Goal: Check status: Check status

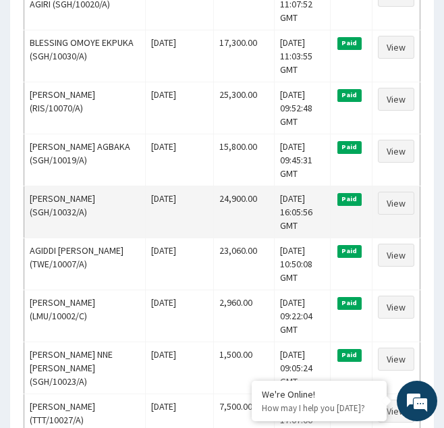
scroll to position [480, 0]
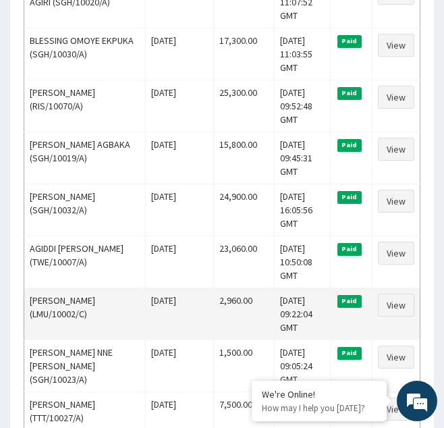
click at [239, 328] on td "2,960.00" at bounding box center [244, 313] width 61 height 52
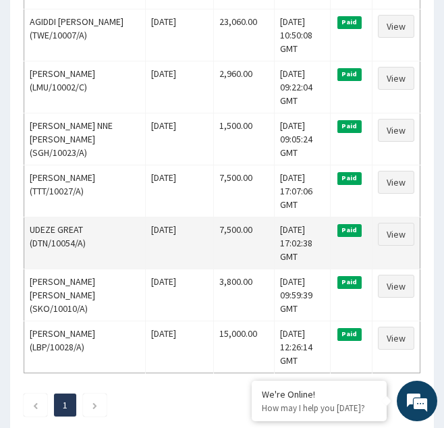
scroll to position [709, 0]
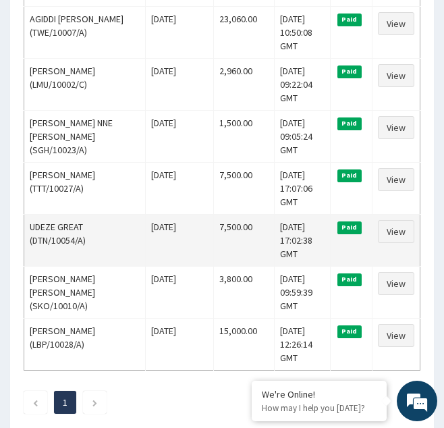
click at [171, 223] on td "Wed Nov 20 2024" at bounding box center [179, 240] width 69 height 52
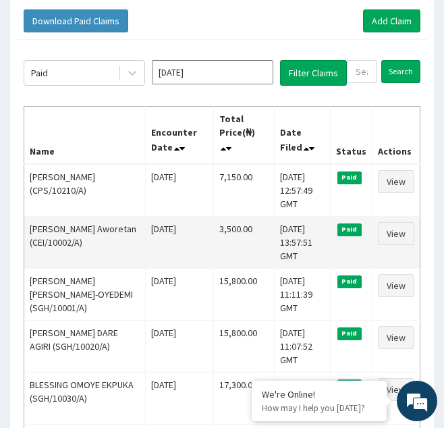
scroll to position [137, 0]
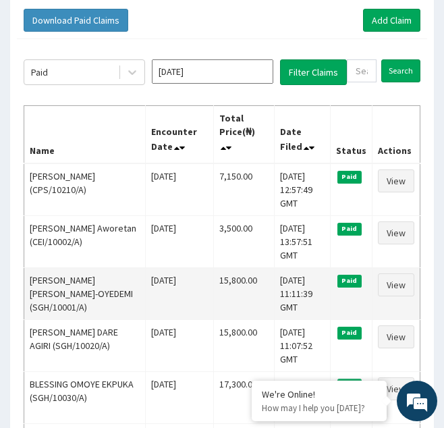
click at [235, 290] on td "15,800.00" at bounding box center [244, 293] width 61 height 52
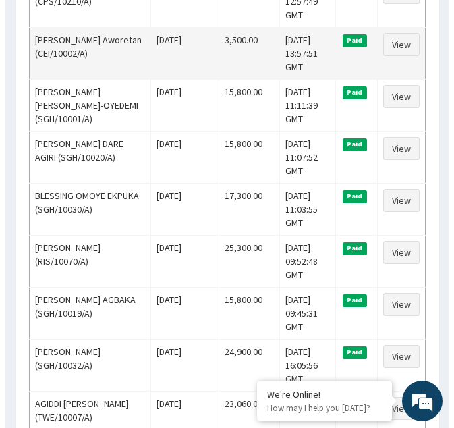
scroll to position [0, 0]
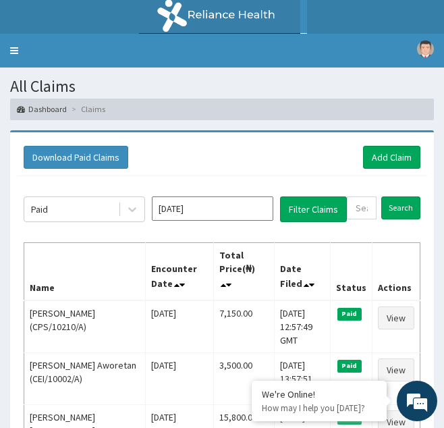
click at [256, 209] on input "Nov 2024" at bounding box center [212, 208] width 121 height 24
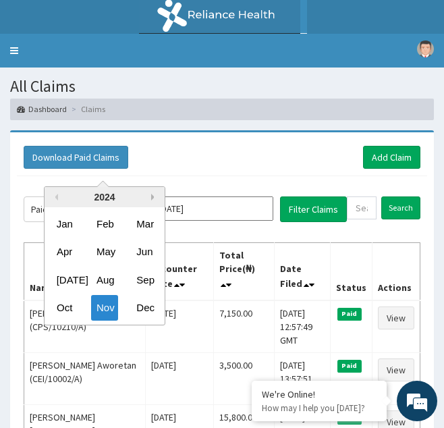
click at [153, 196] on button "Next Year" at bounding box center [154, 197] width 7 height 7
click at [145, 230] on div "Mar" at bounding box center [144, 223] width 27 height 25
type input "Mar 2025"
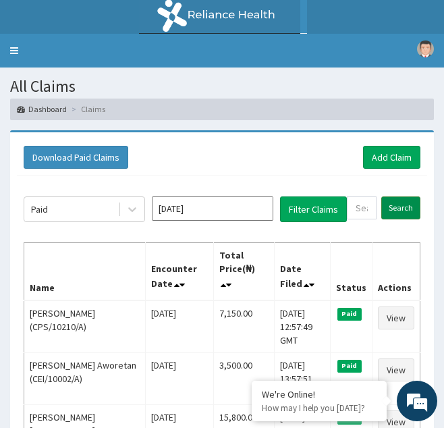
click at [389, 206] on input "Search" at bounding box center [400, 207] width 39 height 23
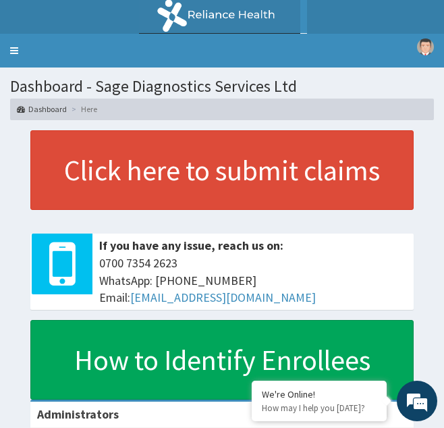
click at [55, 109] on link "Dashboard" at bounding box center [42, 108] width 50 height 11
click at [16, 49] on link "Toggle navigation" at bounding box center [14, 51] width 28 height 34
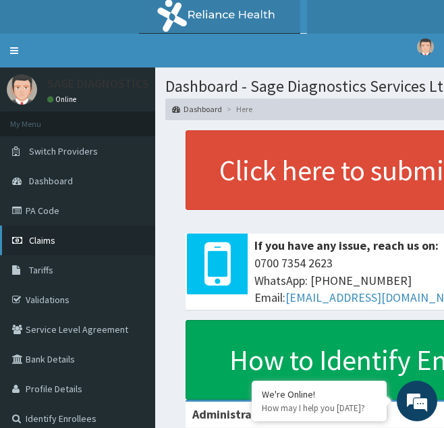
click at [47, 242] on span "Claims" at bounding box center [42, 240] width 26 height 12
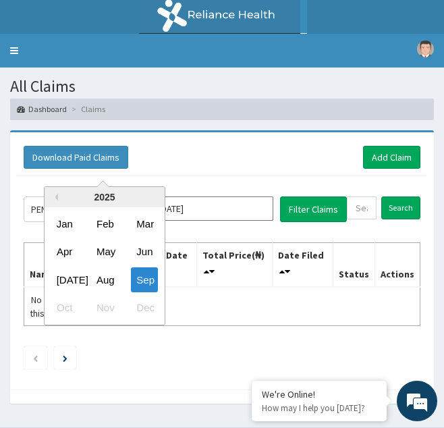
click at [231, 208] on input "Sep 2025" at bounding box center [212, 208] width 121 height 24
click at [147, 230] on div "Mar" at bounding box center [144, 223] width 27 height 25
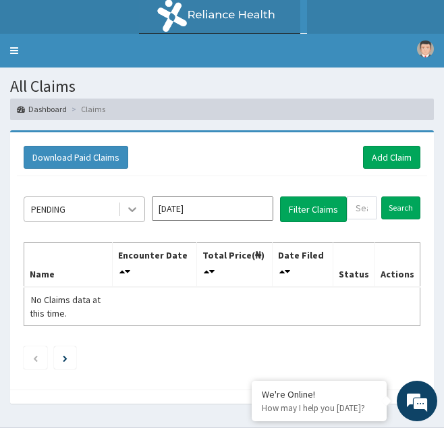
click at [132, 211] on icon at bounding box center [131, 208] width 13 height 13
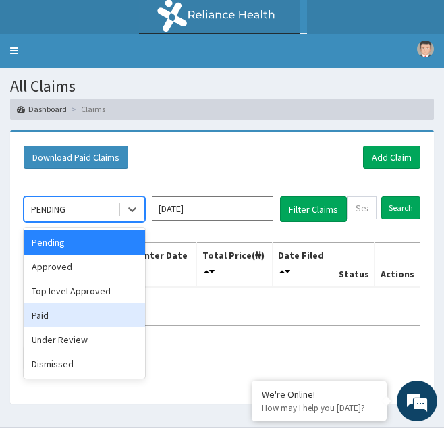
click at [55, 318] on div "Paid" at bounding box center [84, 315] width 121 height 24
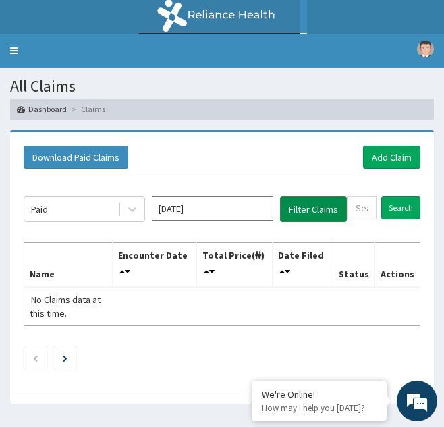
click at [318, 212] on button "Filter Claims" at bounding box center [313, 209] width 67 height 26
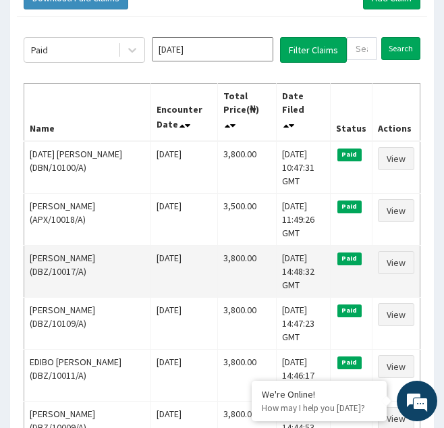
scroll to position [161, 0]
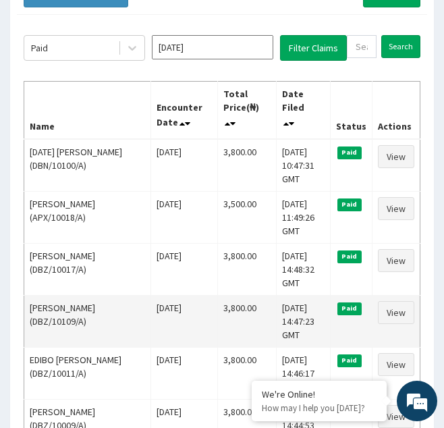
click at [229, 310] on td "3,800.00" at bounding box center [246, 321] width 59 height 52
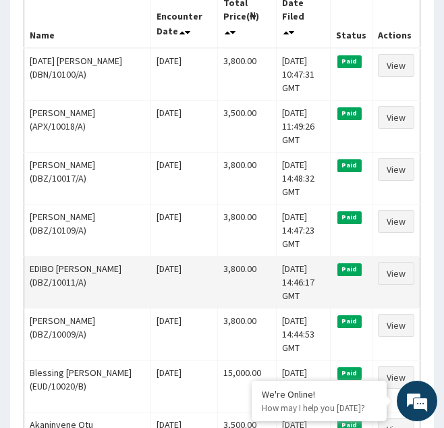
scroll to position [253, 0]
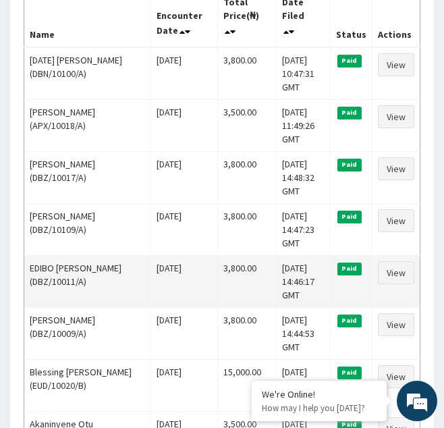
click at [228, 326] on td "3,800.00" at bounding box center [246, 333] width 59 height 52
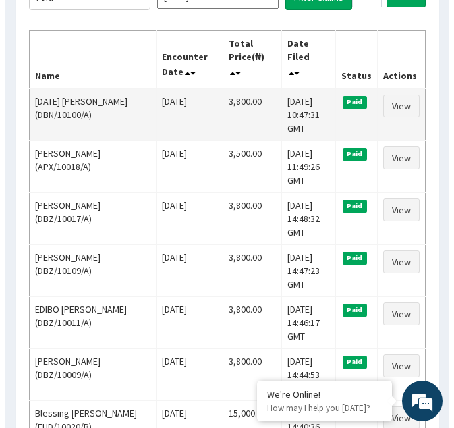
scroll to position [0, 0]
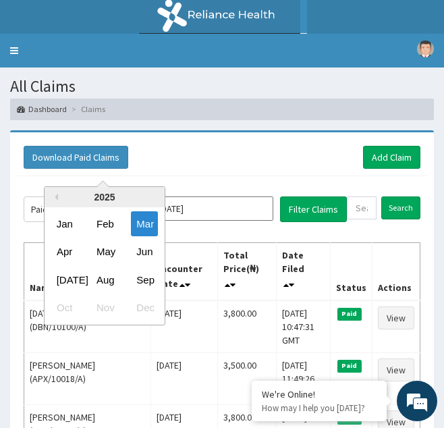
click at [258, 208] on input "Mar 2025" at bounding box center [212, 208] width 121 height 24
click at [146, 252] on div "Jun" at bounding box center [144, 251] width 27 height 25
type input "Jun 2025"
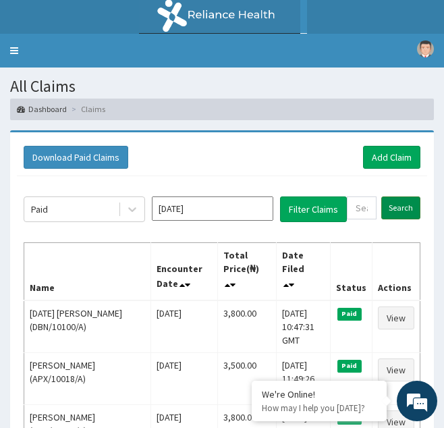
click at [401, 211] on input "Search" at bounding box center [400, 207] width 39 height 23
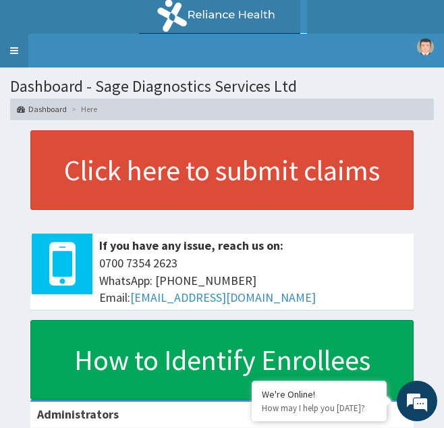
click at [16, 55] on link "Toggle navigation" at bounding box center [14, 51] width 28 height 34
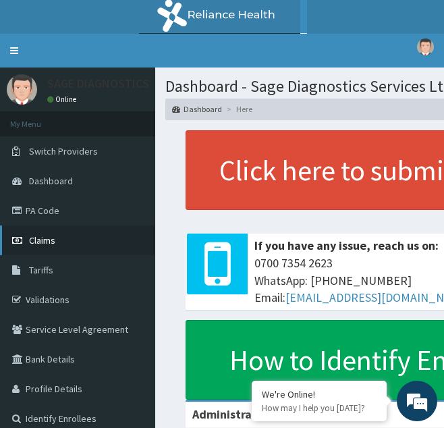
click at [49, 245] on span "Claims" at bounding box center [42, 240] width 26 height 12
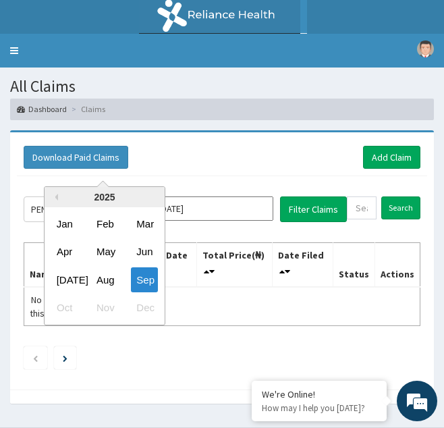
click at [260, 213] on input "[DATE]" at bounding box center [212, 208] width 121 height 24
click at [144, 252] on div "Jun" at bounding box center [144, 251] width 27 height 25
type input "[DATE]"
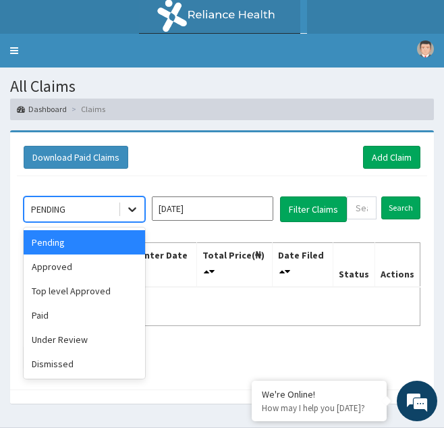
click at [134, 208] on icon at bounding box center [131, 208] width 13 height 13
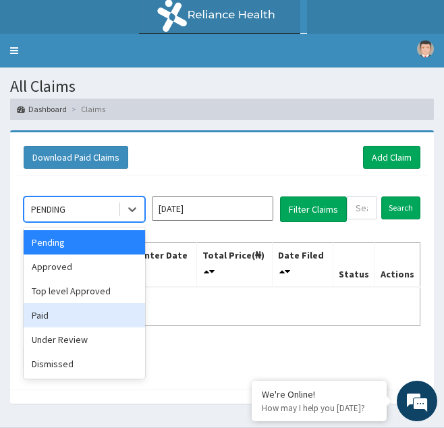
click at [40, 316] on div "Paid" at bounding box center [84, 315] width 121 height 24
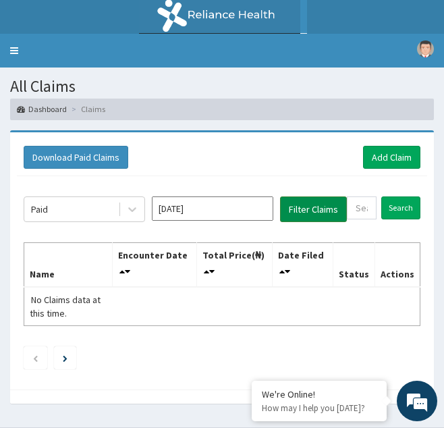
click at [313, 213] on button "Filter Claims" at bounding box center [313, 209] width 67 height 26
